Goal: Transaction & Acquisition: Purchase product/service

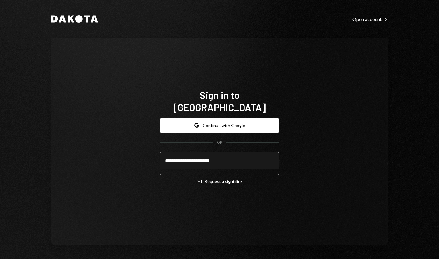
type input "**********"
click at [218, 175] on button "Email Request a sign in link" at bounding box center [220, 181] width 120 height 14
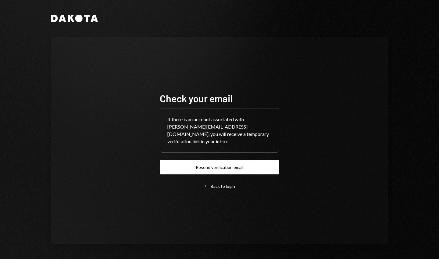
click at [214, 177] on div "Check your email If there is an account associated with emma@fluidrecruitment.c…" at bounding box center [220, 140] width 120 height 97
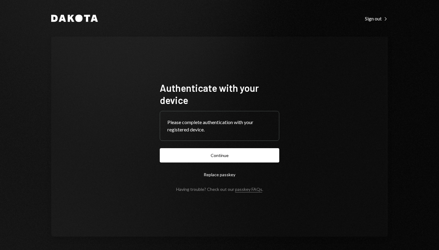
scroll to position [1, 0]
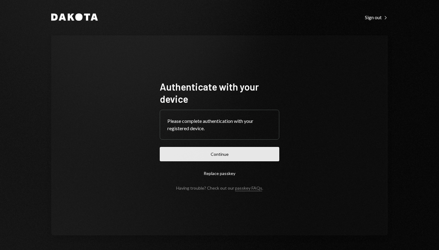
click at [228, 148] on button "Continue" at bounding box center [220, 154] width 120 height 14
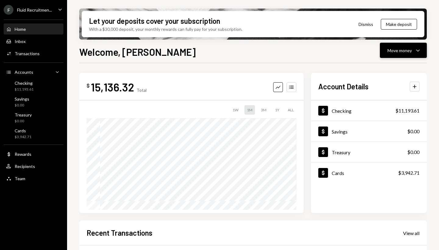
click at [404, 56] on button "Move money Caret Down" at bounding box center [403, 50] width 47 height 15
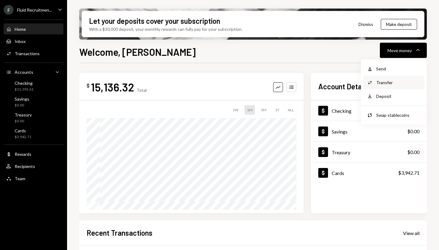
click at [390, 81] on div "Transfer" at bounding box center [398, 82] width 45 height 6
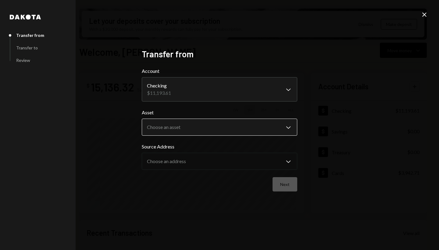
click at [256, 132] on body "F Fluid Recruitmen... Caret Down Home Home Inbox Inbox Activities Transactions …" at bounding box center [219, 125] width 439 height 250
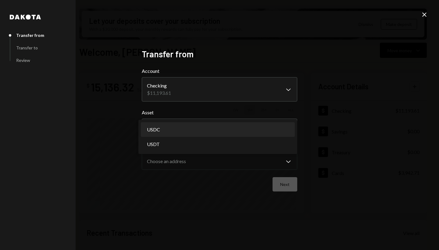
select select "****"
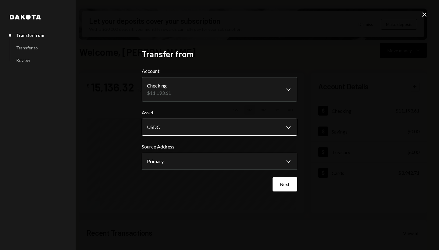
click at [247, 131] on body "F Fluid Recruitmen... Caret Down Home Home Inbox Inbox Activities Transactions …" at bounding box center [219, 125] width 439 height 250
click at [282, 183] on button "Next" at bounding box center [285, 184] width 25 height 14
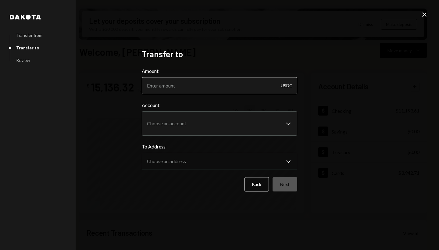
click at [237, 91] on input "Amount" at bounding box center [220, 85] width 156 height 17
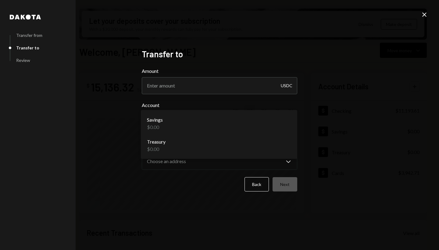
click at [243, 117] on body "F Fluid Recruitmen... Caret Down Home Home Inbox Inbox Activities Transactions …" at bounding box center [219, 125] width 439 height 250
click at [426, 13] on icon "Close" at bounding box center [424, 14] width 7 height 7
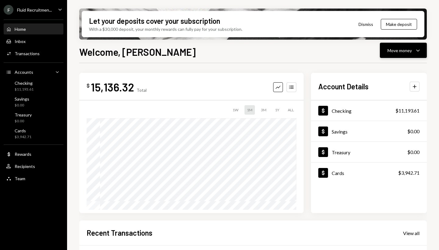
click at [397, 49] on div "Move money" at bounding box center [400, 50] width 24 height 6
click at [387, 73] on div "Withdraw Send" at bounding box center [394, 69] width 61 height 14
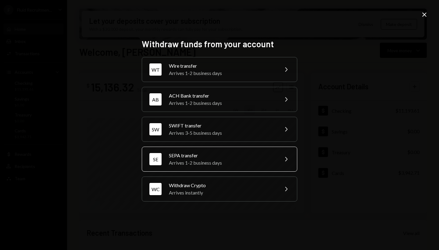
click at [205, 156] on div "SEPA transfer" at bounding box center [222, 155] width 106 height 7
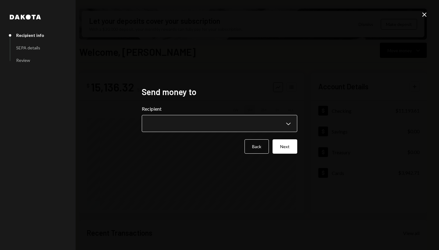
click at [210, 118] on body "F Fluid Recruitmen... Caret Down Home Home Inbox Inbox Activities Transactions …" at bounding box center [219, 125] width 439 height 250
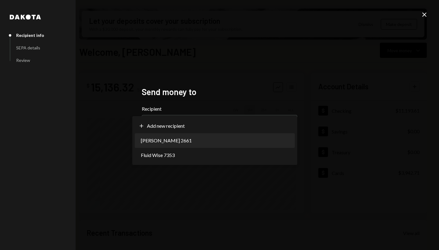
select select "**********"
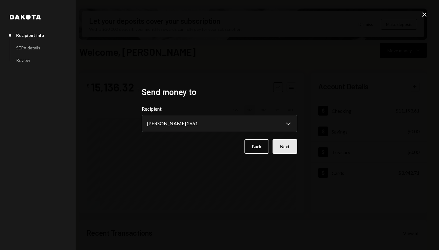
click at [284, 148] on button "Next" at bounding box center [285, 146] width 25 height 14
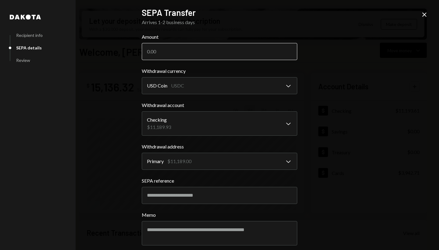
click at [235, 55] on input "Amount" at bounding box center [220, 51] width 156 height 17
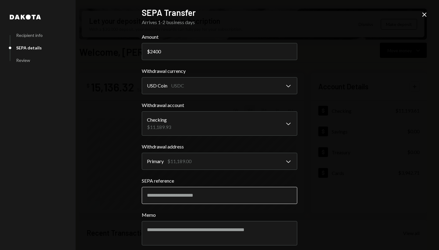
type input "2400"
click at [183, 199] on input "SEPA reference" at bounding box center [220, 195] width 156 height 17
click at [168, 194] on input "**********" at bounding box center [220, 195] width 156 height 17
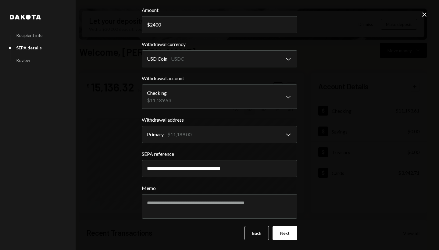
scroll to position [27, 0]
drag, startPoint x: 194, startPoint y: 167, endPoint x: 220, endPoint y: 168, distance: 25.7
click at [220, 168] on input "**********" at bounding box center [220, 168] width 156 height 17
click at [282, 232] on button "Next" at bounding box center [285, 233] width 25 height 14
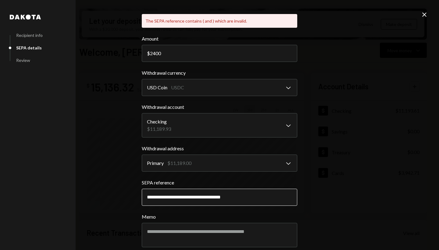
click at [231, 198] on input "**********" at bounding box center [220, 197] width 156 height 17
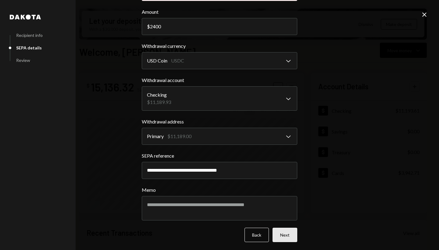
type input "**********"
click at [284, 236] on button "Next" at bounding box center [285, 235] width 25 height 14
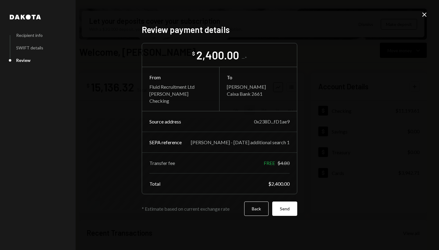
scroll to position [0, 0]
click at [290, 207] on button "Send" at bounding box center [284, 209] width 25 height 14
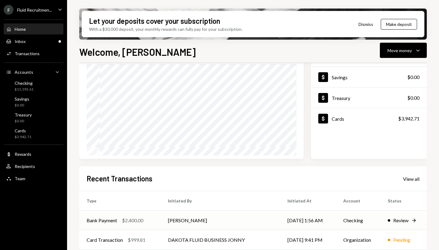
scroll to position [99, 0]
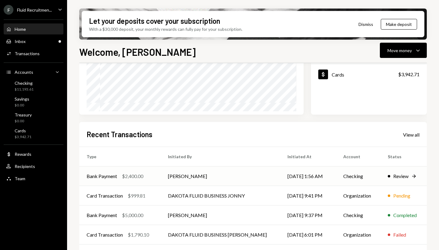
click at [412, 176] on icon at bounding box center [414, 176] width 4 height 4
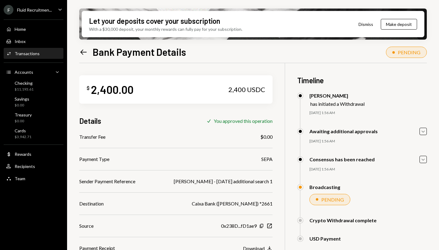
click at [84, 51] on icon "Left Arrow" at bounding box center [83, 52] width 9 height 9
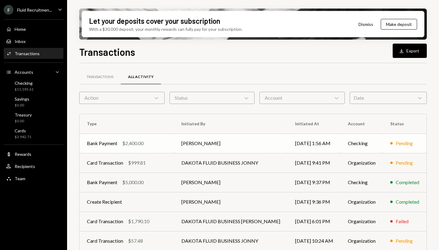
click at [309, 143] on td "[DATE] 1:56 AM" at bounding box center [314, 144] width 53 height 20
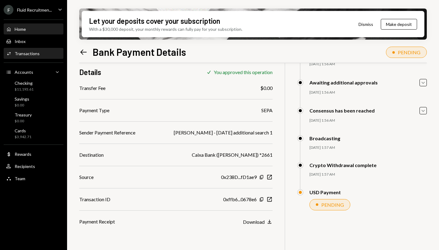
click at [37, 30] on div "Home Home" at bounding box center [33, 29] width 55 height 5
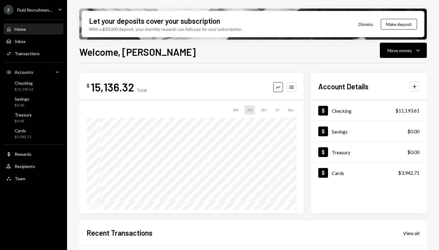
click at [61, 12] on icon "Caret Down" at bounding box center [60, 9] width 7 height 7
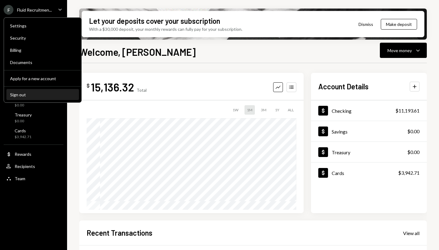
click at [36, 94] on div "Sign out" at bounding box center [42, 94] width 65 height 5
